Goal: Task Accomplishment & Management: Manage account settings

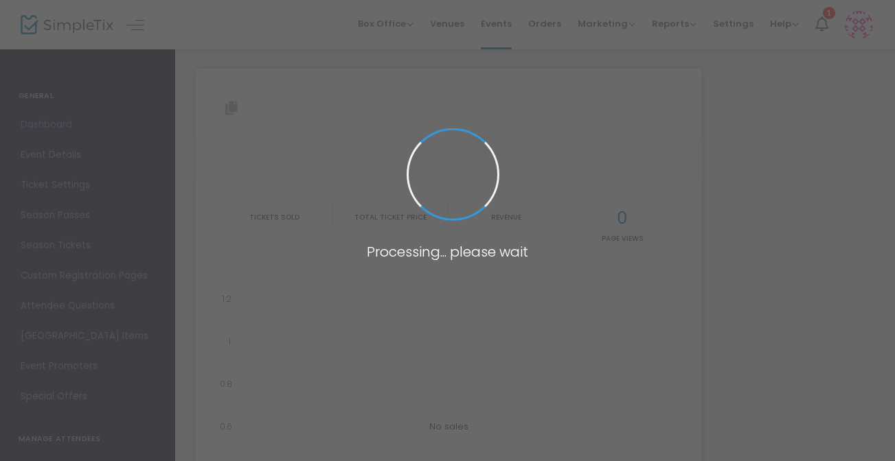
type input "https://www.simpletix.com/e/renaissance-exhibition-of-art-by-jm-knudse-tickets-…"
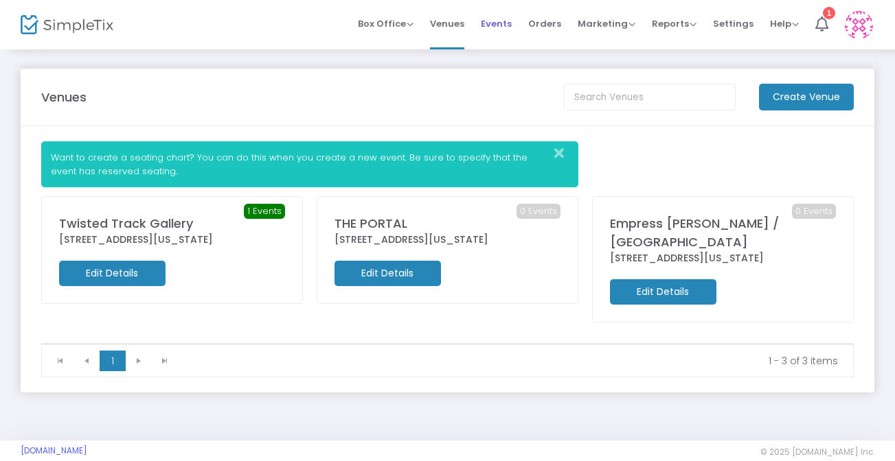
click at [502, 22] on span "Events" at bounding box center [496, 23] width 31 height 35
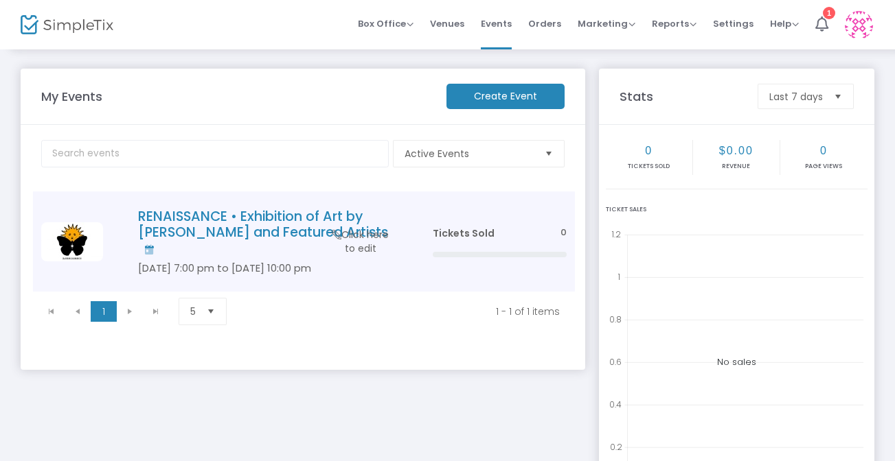
click at [288, 235] on h4 "RENAISSANCE • Exhibition of Art by JM Knudsen and Featured Artists" at bounding box center [264, 233] width 253 height 48
